Goal: Communication & Community: Share content

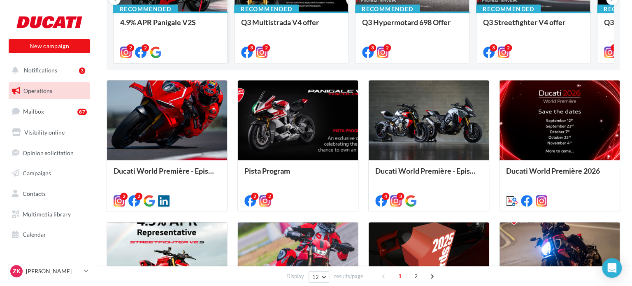
scroll to position [160, 0]
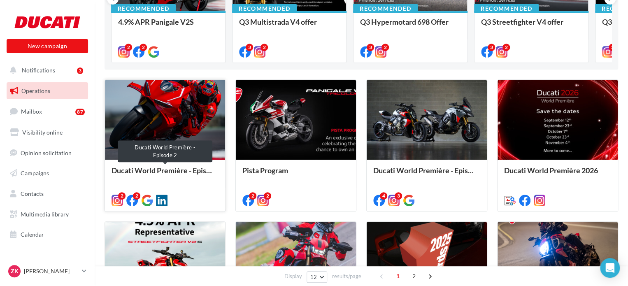
click at [177, 169] on div "Ducati World Première - Episode 2" at bounding box center [164, 174] width 107 height 16
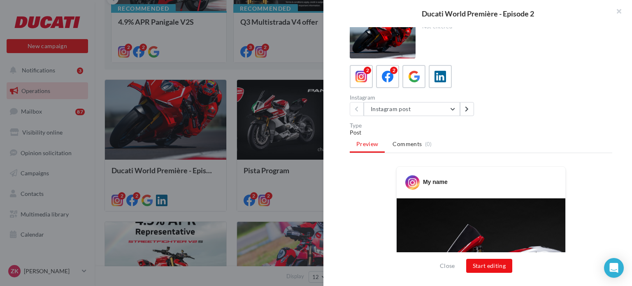
scroll to position [1, 0]
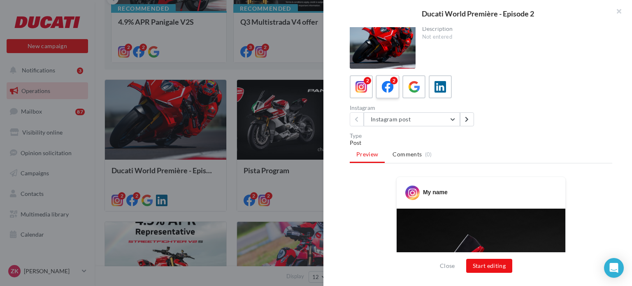
click at [387, 88] on icon at bounding box center [388, 87] width 12 height 12
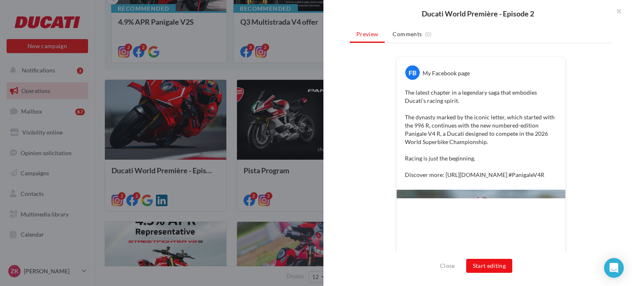
scroll to position [0, 0]
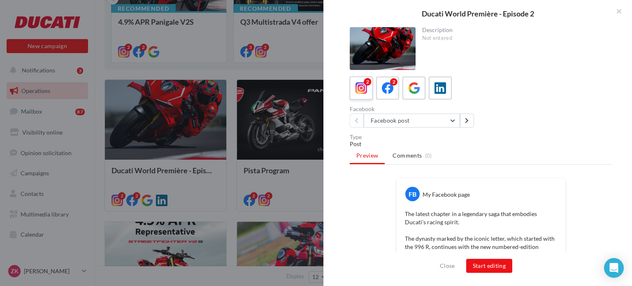
click at [356, 84] on icon at bounding box center [361, 88] width 12 height 12
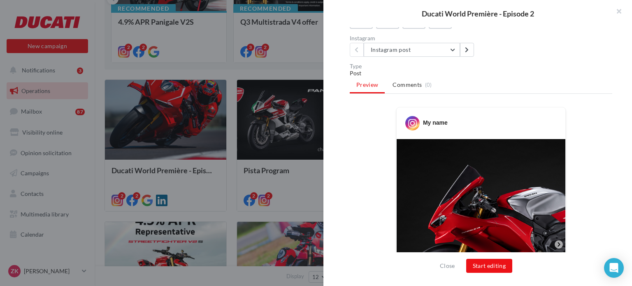
scroll to position [139, 0]
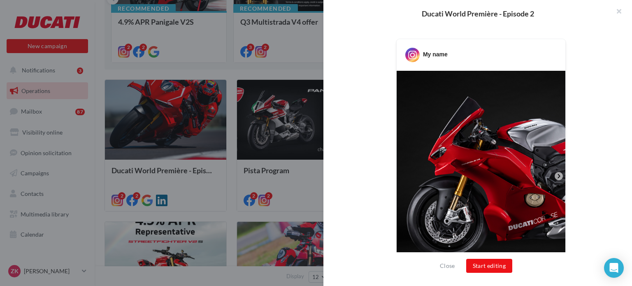
click at [555, 174] on icon at bounding box center [558, 175] width 7 height 7
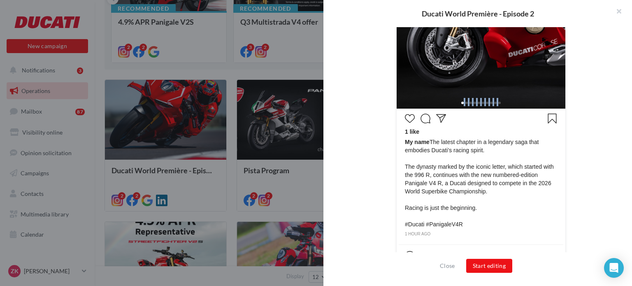
scroll to position [332, 0]
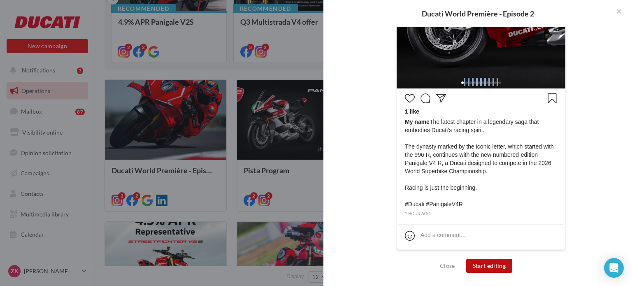
click at [495, 268] on button "Start editing" at bounding box center [489, 266] width 46 height 14
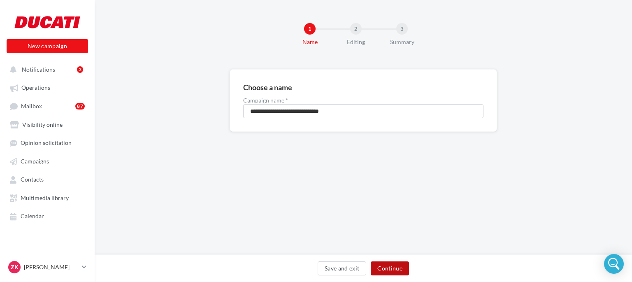
click at [390, 266] on button "Continue" at bounding box center [390, 268] width 38 height 14
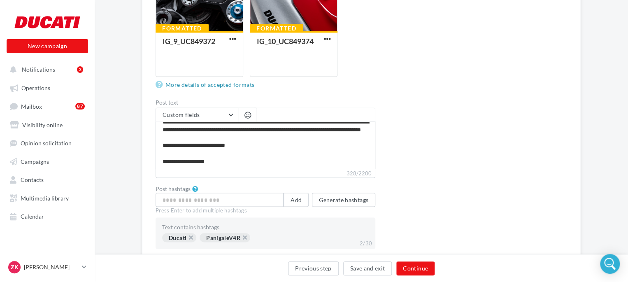
scroll to position [673, 0]
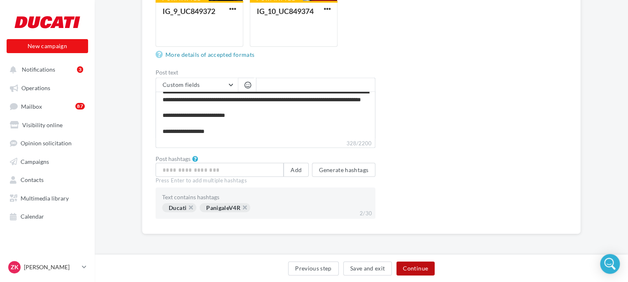
click at [415, 269] on button "Continue" at bounding box center [415, 268] width 38 height 14
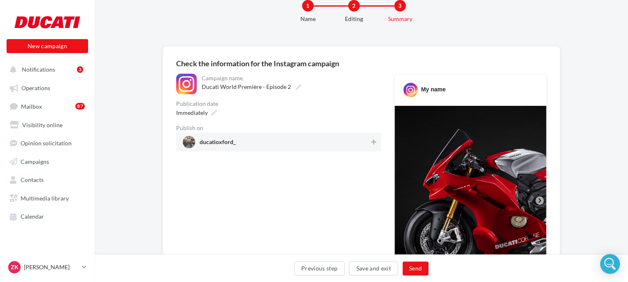
scroll to position [76, 0]
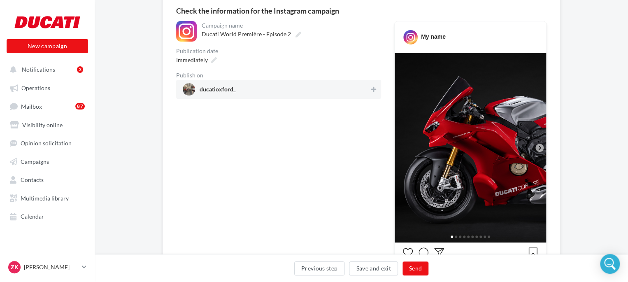
click at [541, 146] on icon at bounding box center [539, 147] width 7 height 7
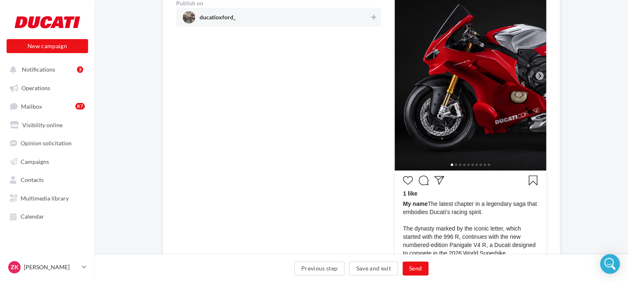
scroll to position [285, 0]
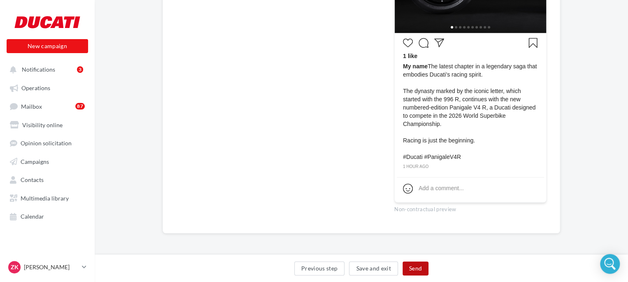
click at [416, 268] on button "Send" at bounding box center [415, 268] width 26 height 14
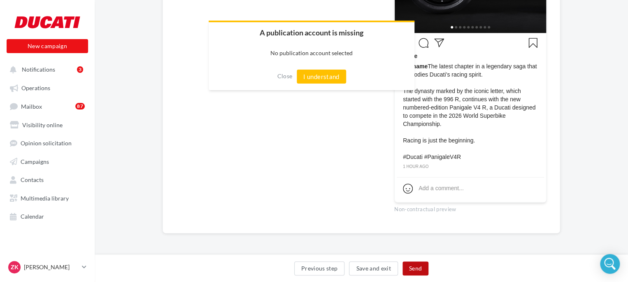
scroll to position [281, 0]
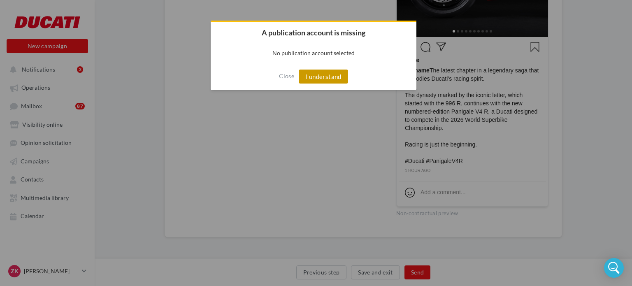
click at [325, 79] on button "I understand" at bounding box center [323, 77] width 49 height 14
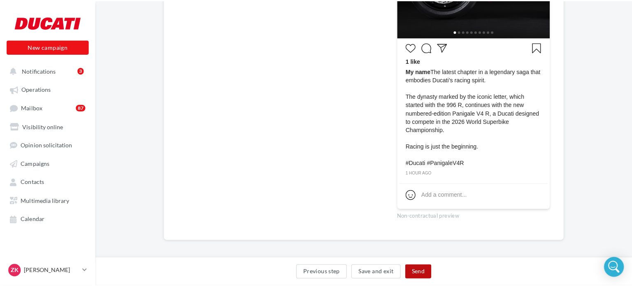
scroll to position [113, 0]
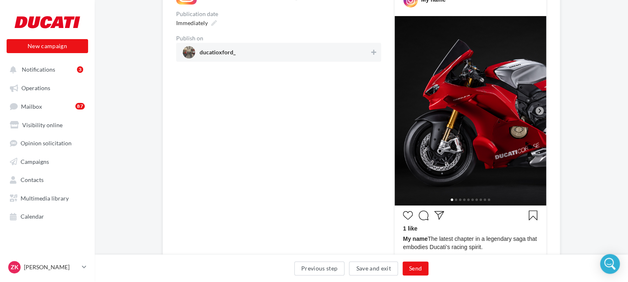
click at [223, 51] on span "ducatioxford_" at bounding box center [217, 53] width 36 height 9
click at [415, 267] on button "Send" at bounding box center [415, 268] width 26 height 14
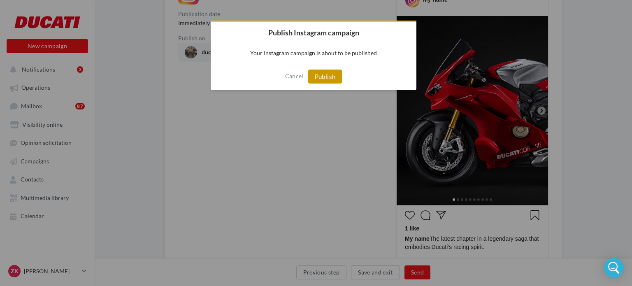
click at [331, 80] on button "Publish" at bounding box center [325, 77] width 34 height 14
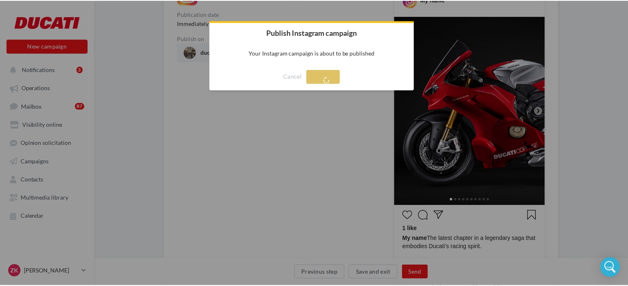
scroll to position [13, 0]
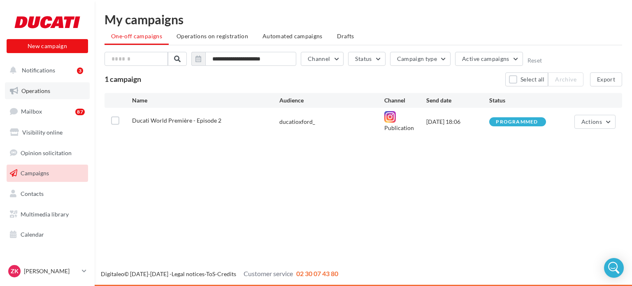
click at [39, 88] on span "Operations" at bounding box center [35, 90] width 29 height 7
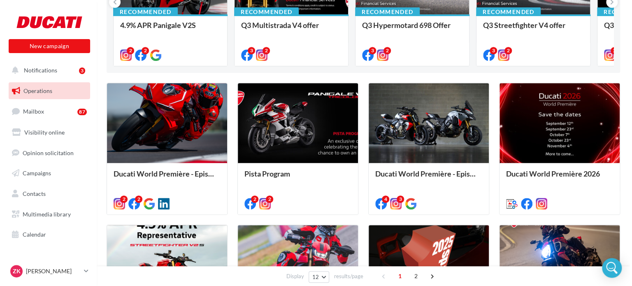
scroll to position [167, 0]
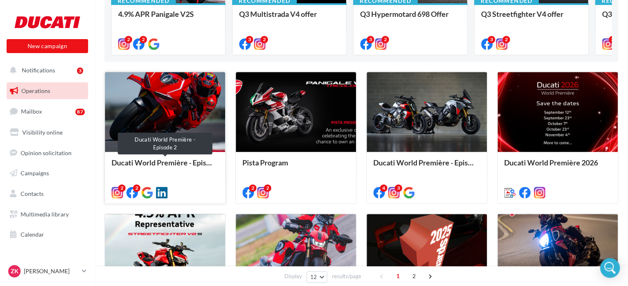
click at [166, 167] on div "Ducati World Première - Episode 2" at bounding box center [164, 166] width 107 height 16
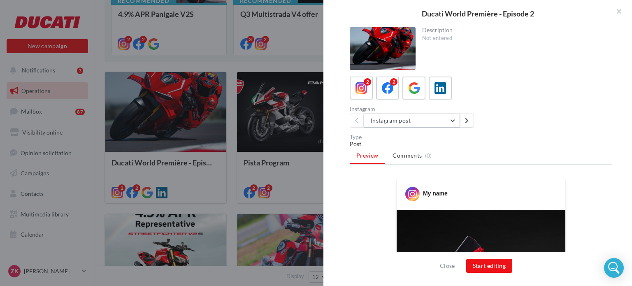
click at [413, 119] on button "Instagram post" at bounding box center [412, 121] width 96 height 14
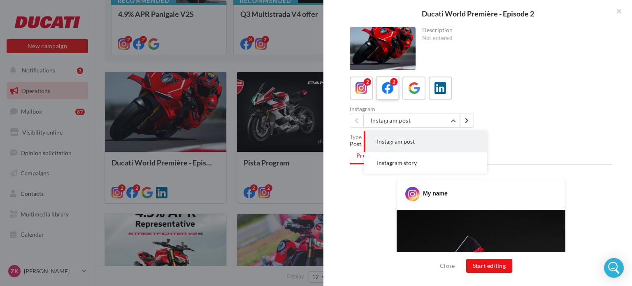
click at [382, 91] on icon at bounding box center [388, 88] width 12 height 12
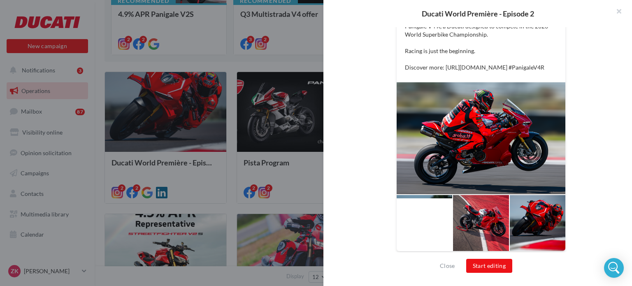
scroll to position [247, 0]
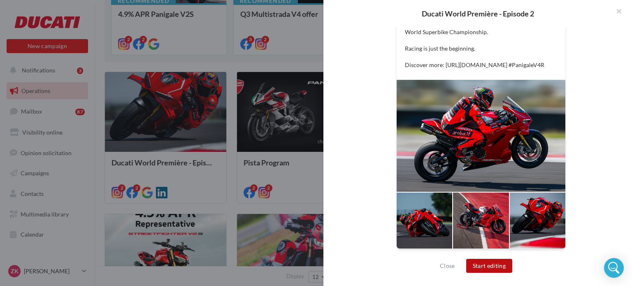
click at [489, 262] on button "Start editing" at bounding box center [489, 266] width 46 height 14
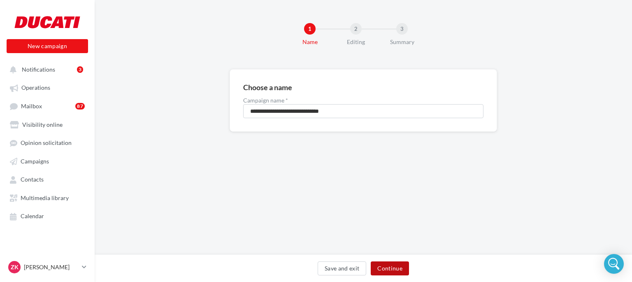
click at [394, 268] on button "Continue" at bounding box center [390, 268] width 38 height 14
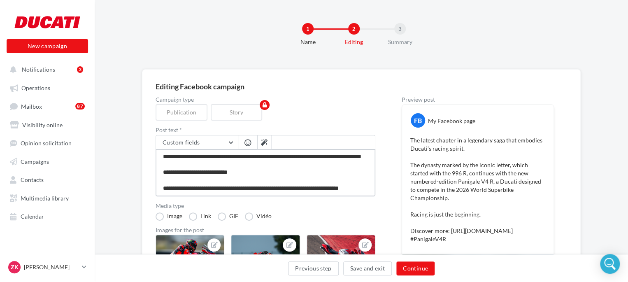
scroll to position [39, 0]
drag, startPoint x: 352, startPoint y: 179, endPoint x: 158, endPoint y: 183, distance: 193.8
click at [158, 183] on textarea "**********" at bounding box center [265, 172] width 220 height 47
type textarea "**********"
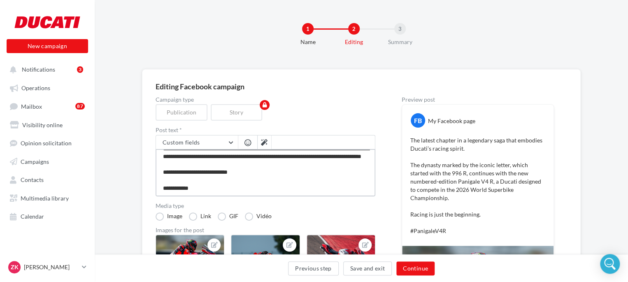
type textarea "**********"
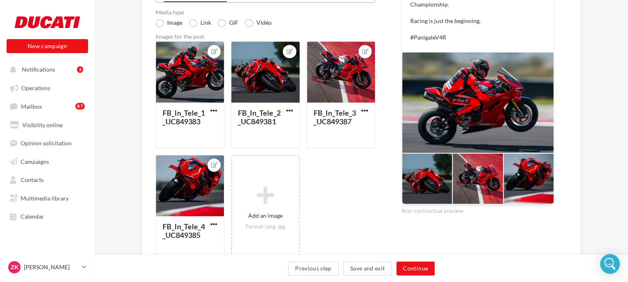
scroll to position [197, 0]
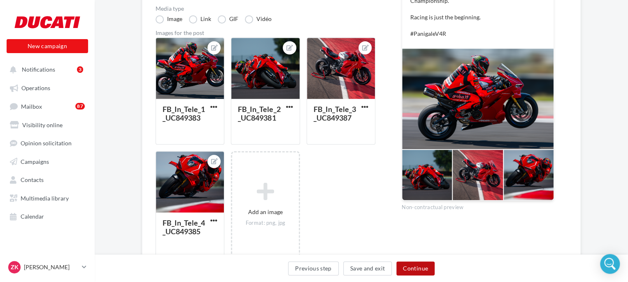
click at [420, 266] on button "Continue" at bounding box center [415, 268] width 38 height 14
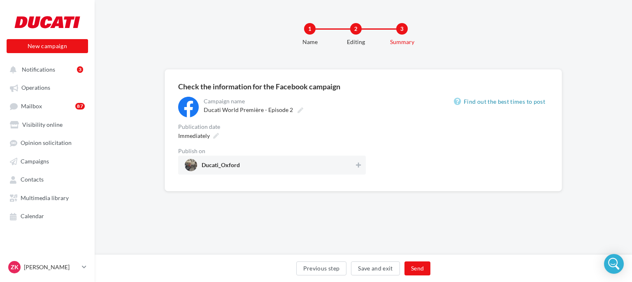
click at [341, 161] on span "Ducati_Oxford" at bounding box center [269, 165] width 169 height 12
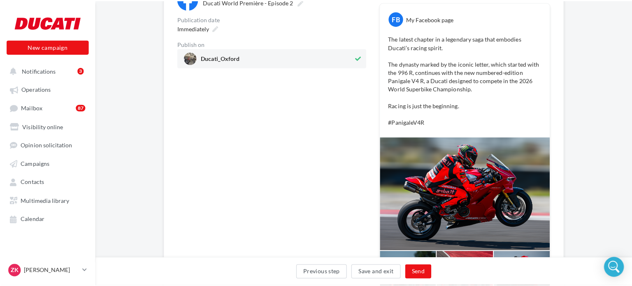
scroll to position [108, 0]
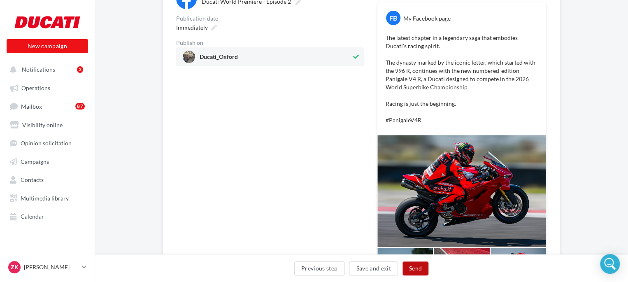
click at [418, 271] on button "Send" at bounding box center [415, 268] width 26 height 14
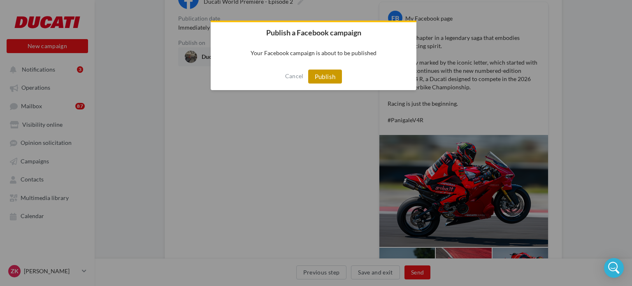
click at [331, 77] on button "Publish" at bounding box center [325, 77] width 34 height 14
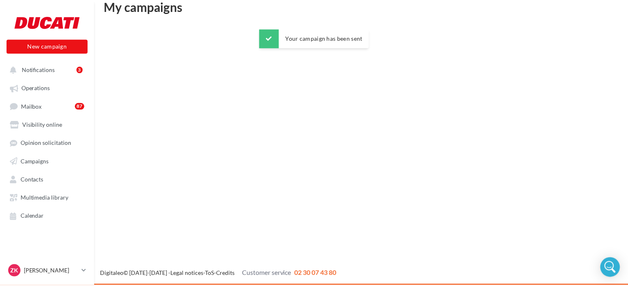
scroll to position [13, 0]
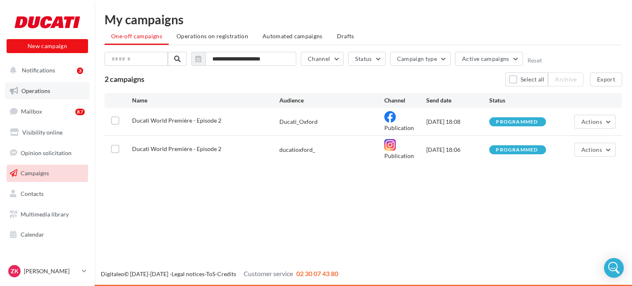
click at [40, 96] on link "Operations" at bounding box center [47, 90] width 85 height 17
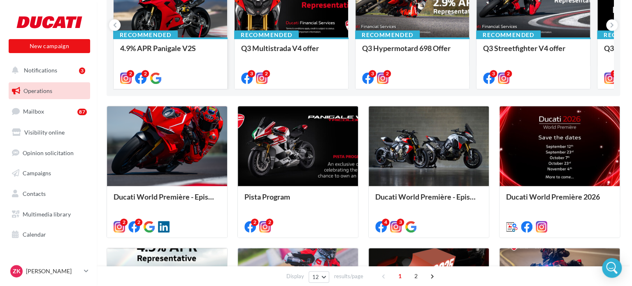
scroll to position [134, 0]
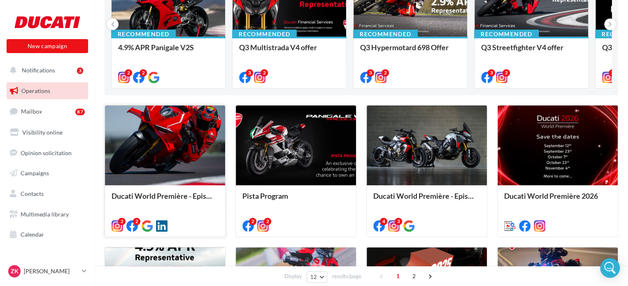
click at [165, 194] on div "Ducati World Première - Episode 2" at bounding box center [164, 200] width 107 height 16
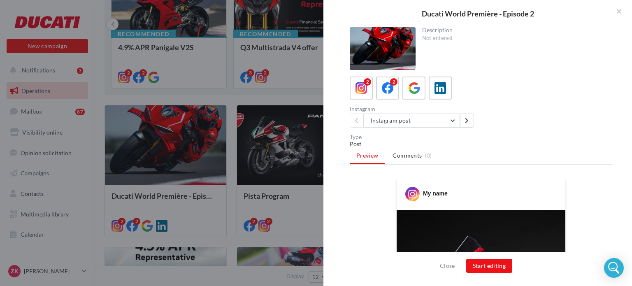
click at [403, 137] on div "Type" at bounding box center [481, 137] width 262 height 6
click at [403, 126] on button "Instagram post" at bounding box center [412, 121] width 96 height 14
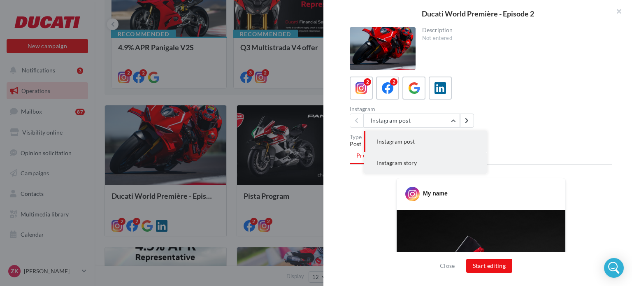
click at [413, 159] on span "Instagram story" at bounding box center [397, 162] width 40 height 7
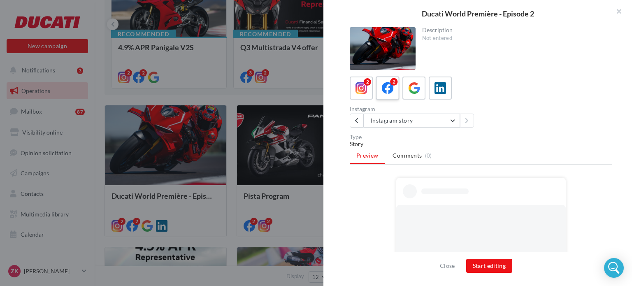
click at [388, 85] on icon at bounding box center [388, 88] width 12 height 12
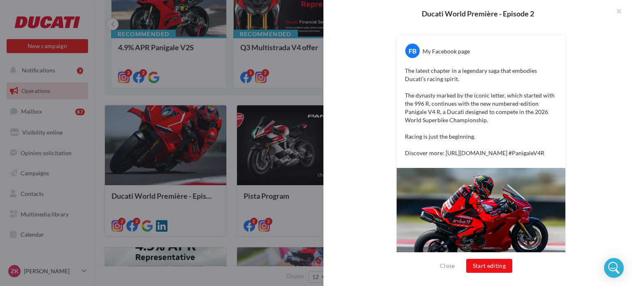
scroll to position [143, 0]
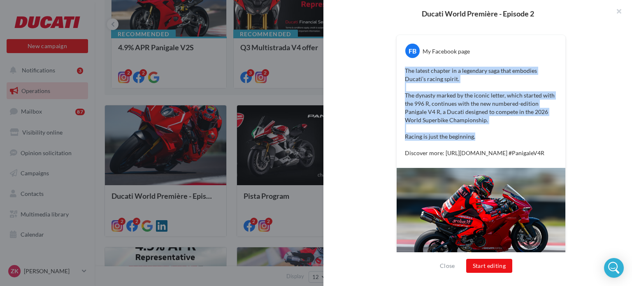
drag, startPoint x: 402, startPoint y: 67, endPoint x: 492, endPoint y: 139, distance: 114.5
click at [492, 139] on p "The latest chapter in a legendary saga that embodies Ducati’s racing spirit. Th…" at bounding box center [481, 112] width 152 height 90
copy p "The latest chapter in a legendary saga that embodies Ducati’s racing spirit. Th…"
